Goal: Task Accomplishment & Management: Use online tool/utility

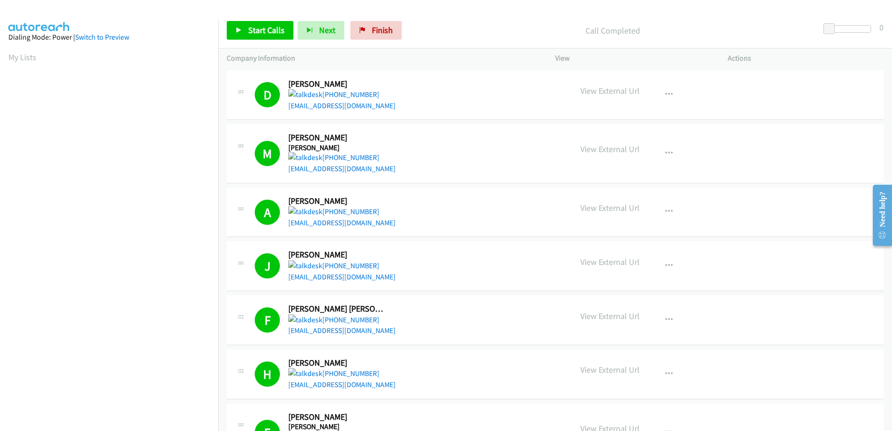
scroll to position [92, 0]
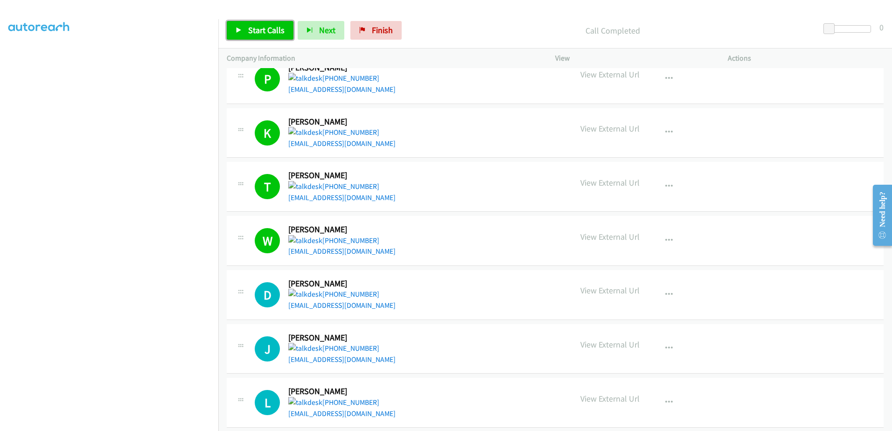
click at [243, 34] on link "Start Calls" at bounding box center [260, 30] width 67 height 19
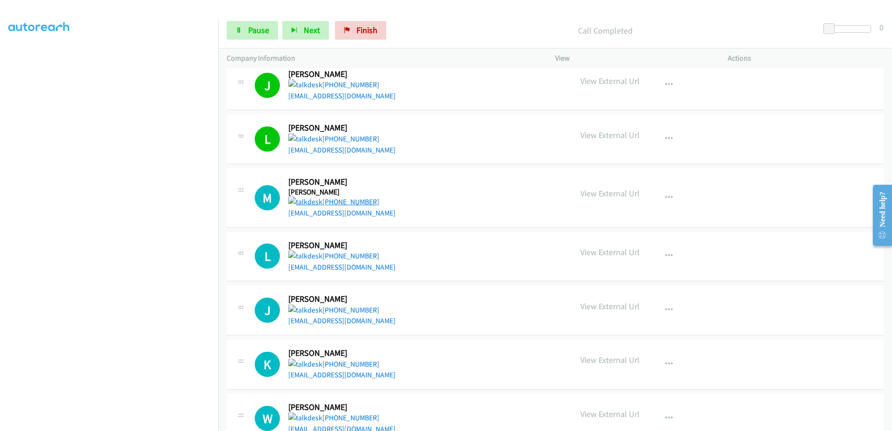
scroll to position [747, 0]
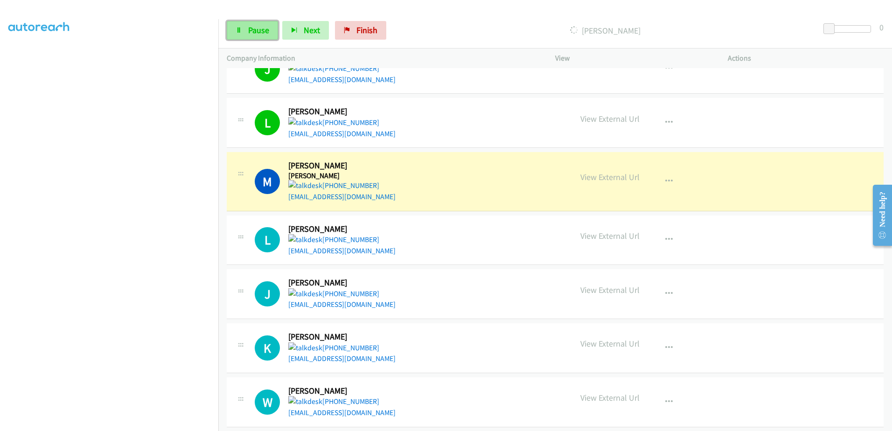
click at [255, 35] on link "Pause" at bounding box center [252, 30] width 51 height 19
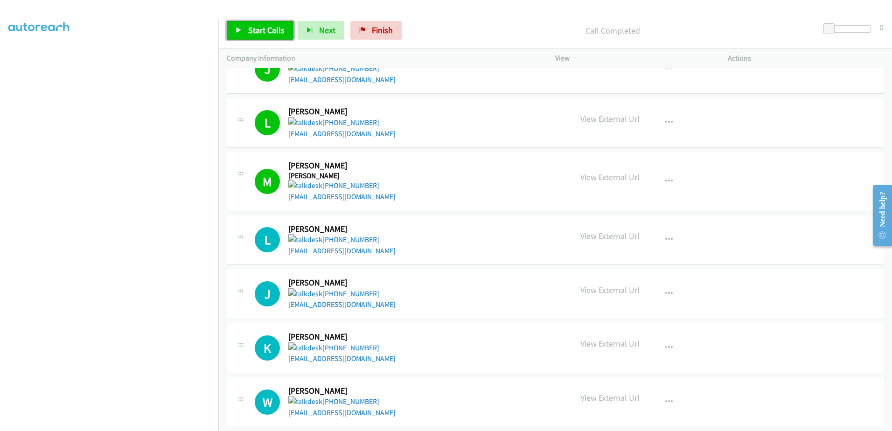
click at [269, 34] on span "Start Calls" at bounding box center [266, 30] width 36 height 11
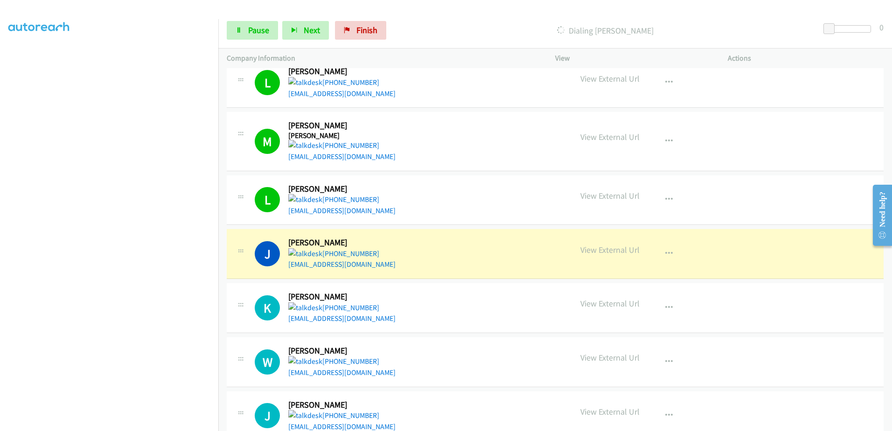
scroll to position [840, 0]
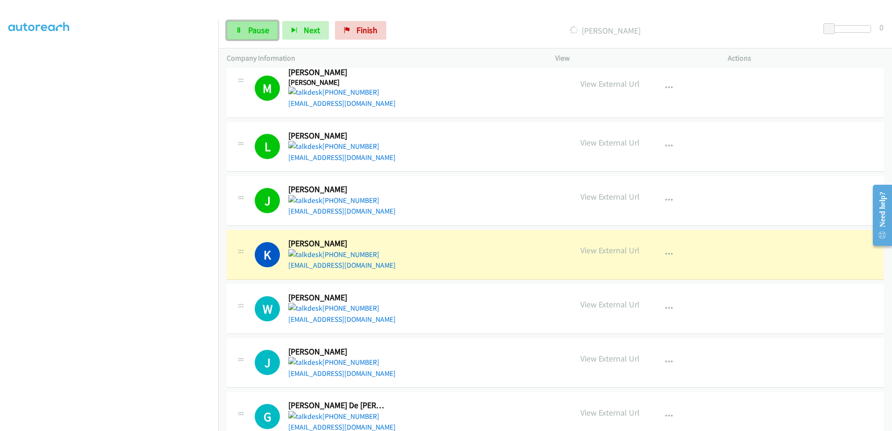
click at [267, 33] on span "Pause" at bounding box center [258, 30] width 21 height 11
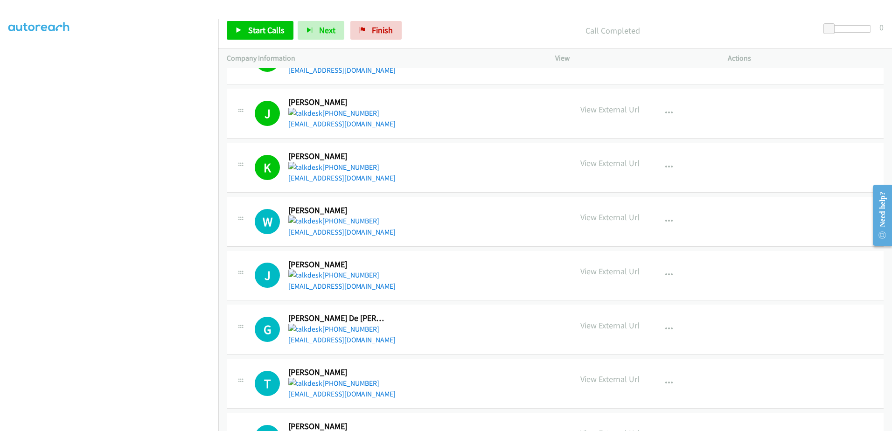
scroll to position [934, 0]
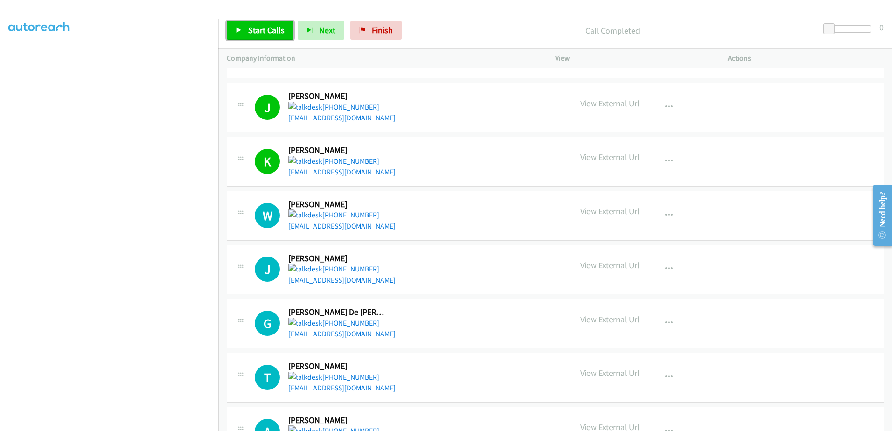
click at [246, 37] on link "Start Calls" at bounding box center [260, 30] width 67 height 19
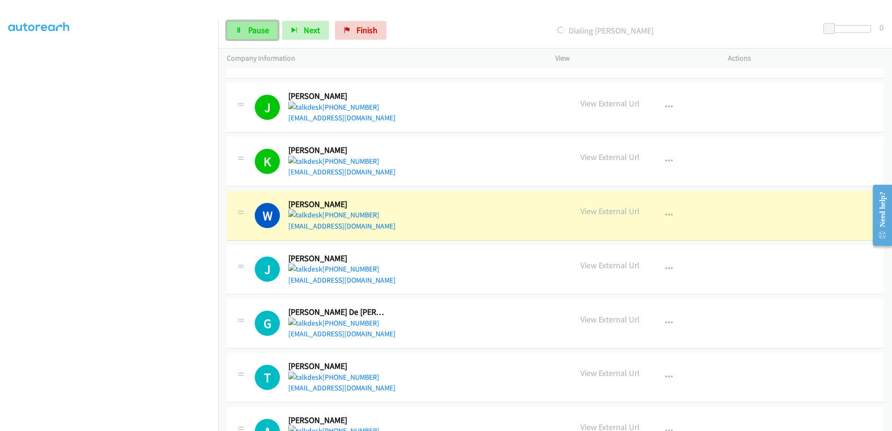
drag, startPoint x: 243, startPoint y: 30, endPoint x: 271, endPoint y: 34, distance: 28.3
click at [243, 30] on link "Pause" at bounding box center [252, 30] width 51 height 19
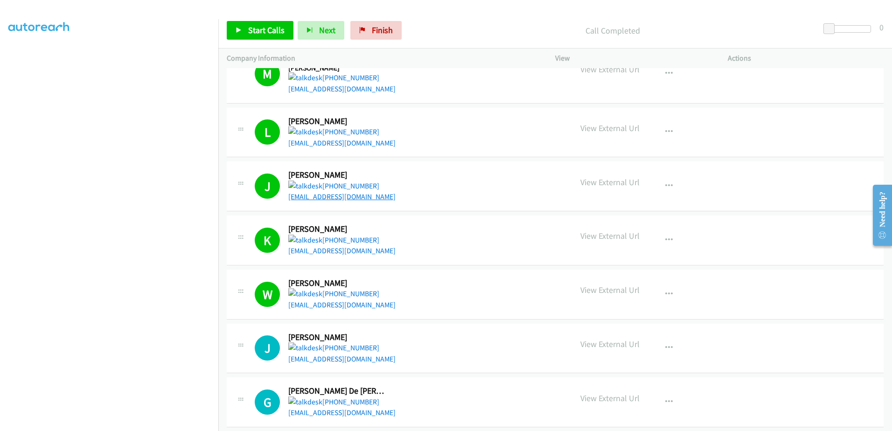
scroll to position [913, 0]
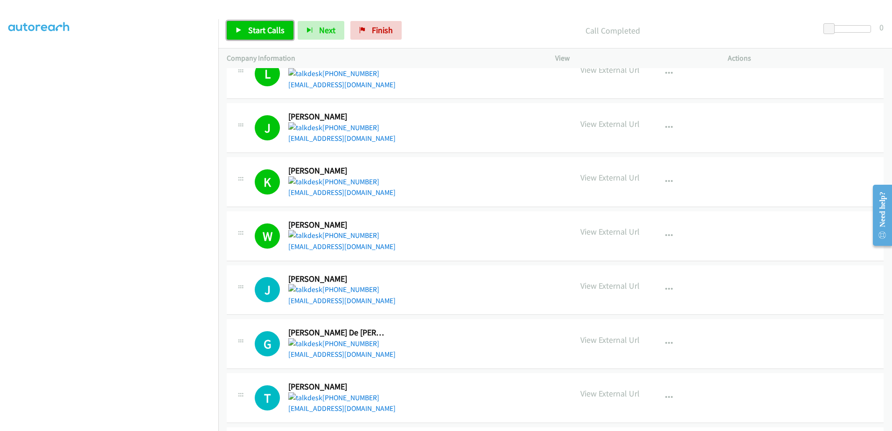
click at [265, 31] on span "Start Calls" at bounding box center [266, 30] width 36 height 11
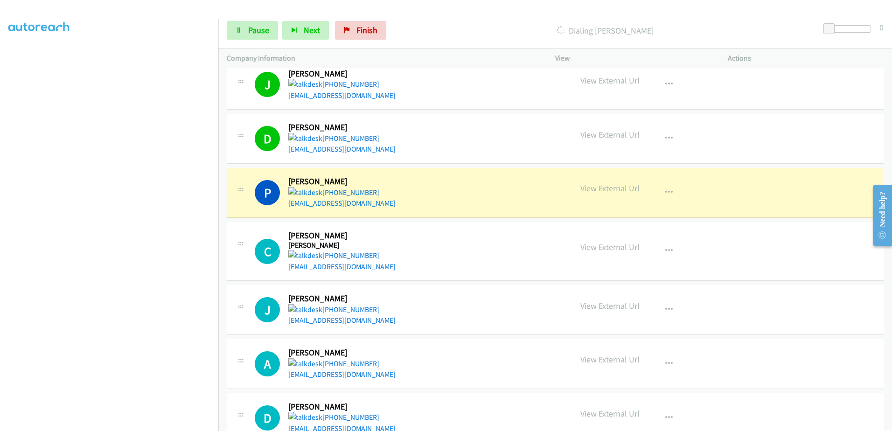
scroll to position [1380, 0]
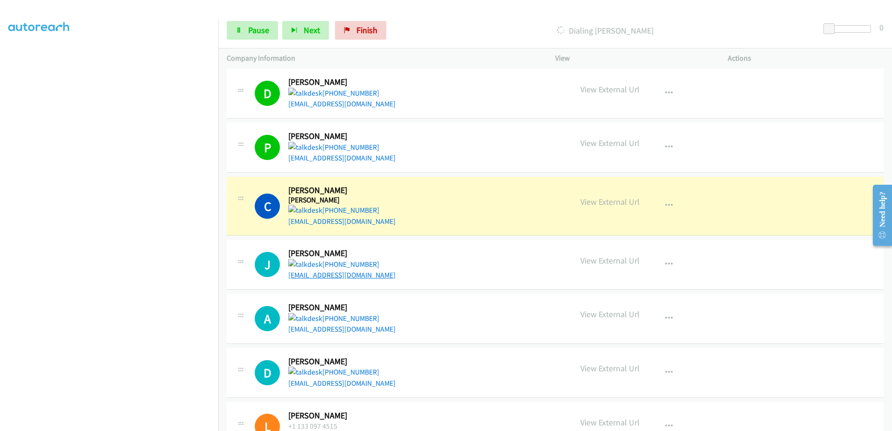
drag, startPoint x: 362, startPoint y: 275, endPoint x: 334, endPoint y: 278, distance: 27.7
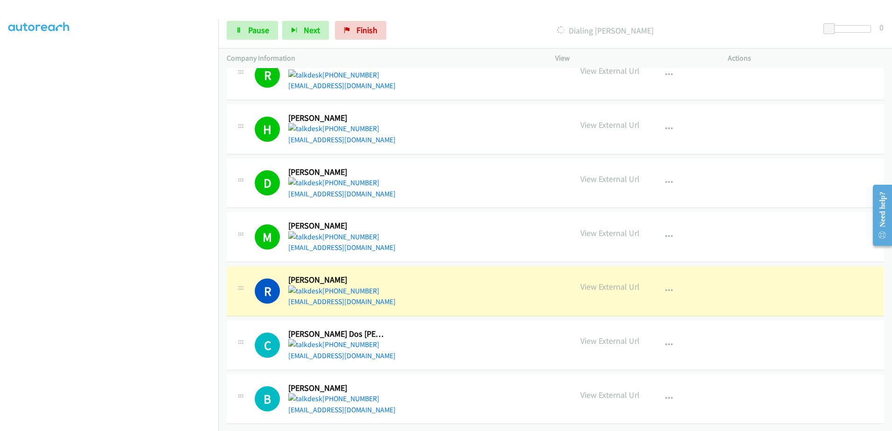
scroll to position [92, 0]
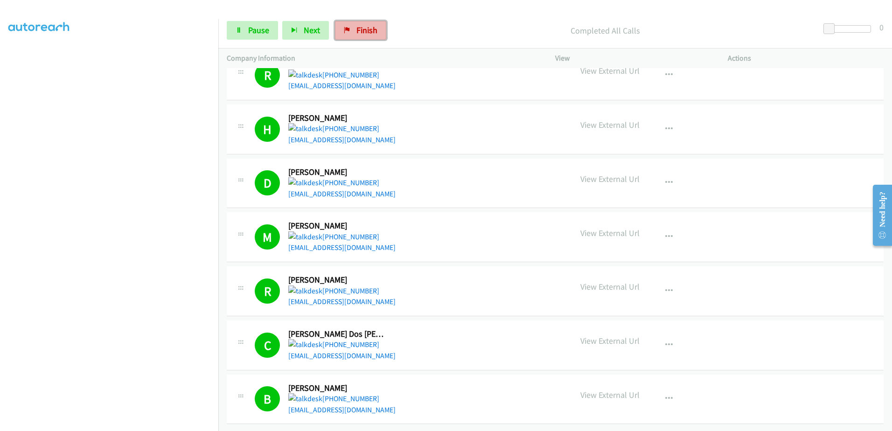
click at [369, 29] on span "Finish" at bounding box center [367, 30] width 21 height 11
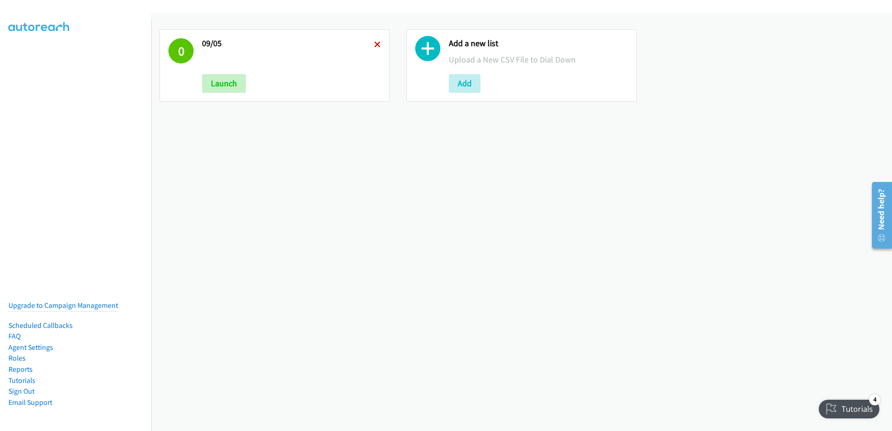
click at [375, 44] on icon at bounding box center [377, 45] width 7 height 7
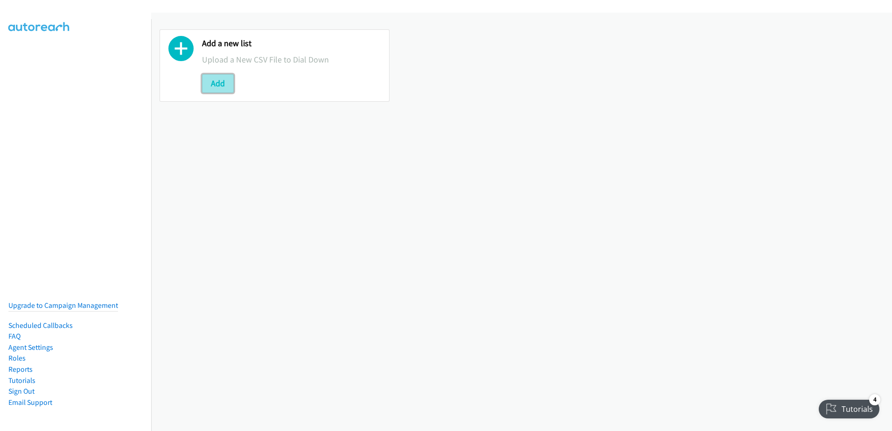
click at [203, 87] on button "Add" at bounding box center [218, 83] width 32 height 19
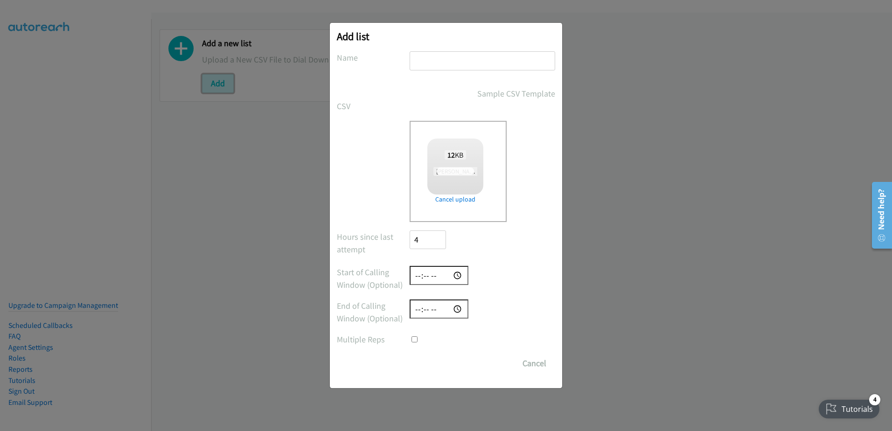
checkbox input "true"
click at [485, 62] on input "text" at bounding box center [483, 60] width 146 height 19
type input "09/05"
click at [434, 366] on input "Save List" at bounding box center [434, 363] width 49 height 19
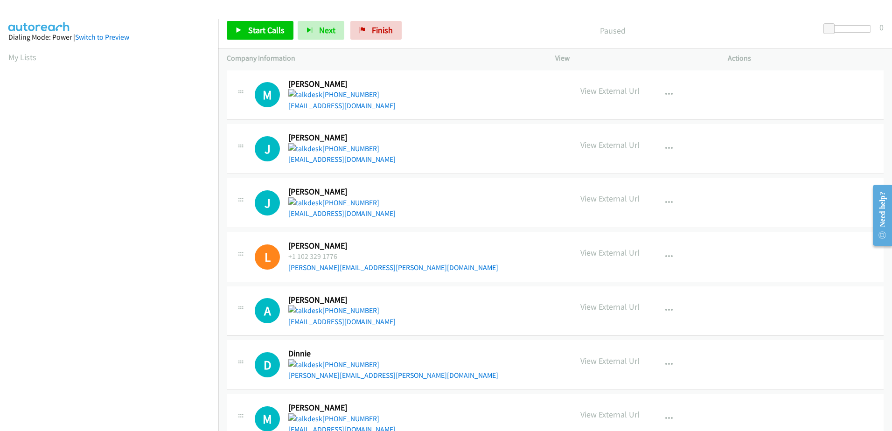
click at [242, 254] on icon at bounding box center [240, 255] width 11 height 5
drag, startPoint x: 238, startPoint y: 254, endPoint x: 420, endPoint y: 251, distance: 182.1
click at [420, 251] on div "L Callback Scheduled [PERSON_NAME] Pacific/[GEOGRAPHIC_DATA] +1 102 329 1776 [P…" at bounding box center [409, 257] width 309 height 33
click at [666, 258] on icon "button" at bounding box center [669, 256] width 7 height 7
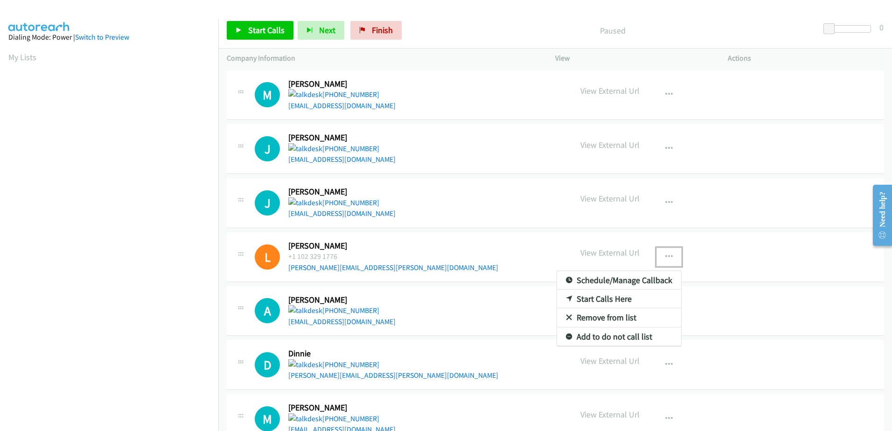
click at [603, 319] on link "Remove from list" at bounding box center [619, 318] width 124 height 19
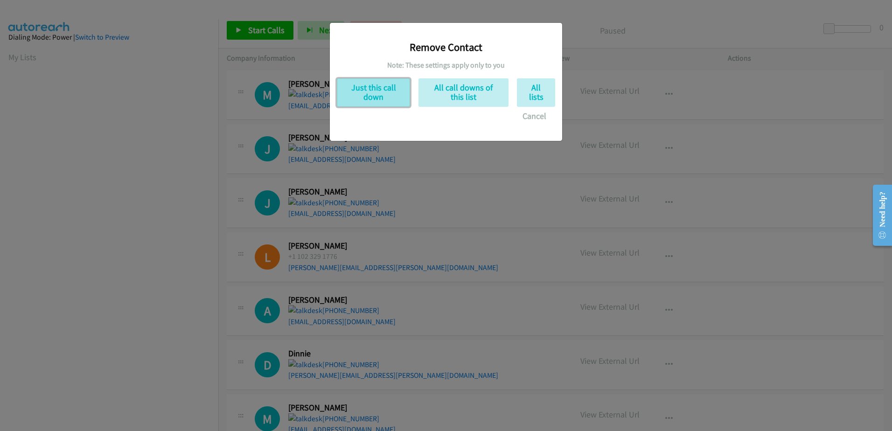
click at [388, 91] on button "Just this call down" at bounding box center [373, 92] width 73 height 28
